Goal: Find specific page/section: Find specific page/section

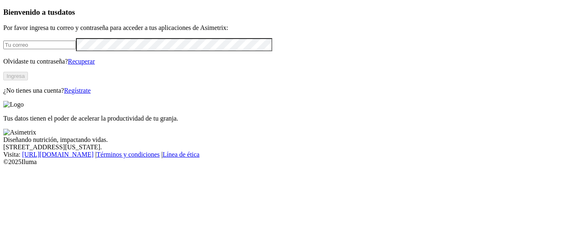
type input "[EMAIL_ADDRESS][PERSON_NAME][DOMAIN_NAME]"
click at [28, 81] on button "Ingresa" at bounding box center [15, 76] width 25 height 9
